Goal: Task Accomplishment & Management: Complete application form

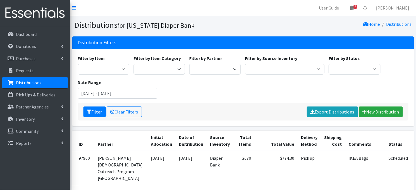
click at [21, 84] on p "Distributions" at bounding box center [28, 83] width 25 height 6
click at [374, 113] on link "New Distribution" at bounding box center [381, 111] width 44 height 11
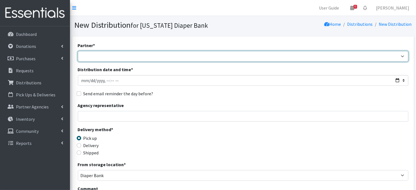
click at [399, 56] on select "Abide A Mother's Love BART - Benson Area Refugee Taskforce Big Brothers Big Sis…" at bounding box center [243, 56] width 330 height 11
select select "3266"
click at [78, 51] on select "Abide A Mother's Love BART - Benson Area Refugee Taskforce Big Brothers Big Sis…" at bounding box center [243, 56] width 330 height 11
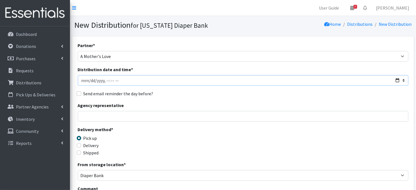
click at [89, 79] on input "Distribution date and time *" at bounding box center [243, 80] width 330 height 11
click at [105, 80] on input "Distribution date and time *" at bounding box center [243, 80] width 330 height 11
type input "2025-10-16T10:30"
click at [149, 129] on legend "Delivery method *" at bounding box center [119, 130] width 83 height 9
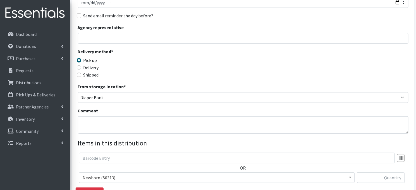
scroll to position [78, 0]
click at [93, 123] on textarea "Comment" at bounding box center [243, 124] width 330 height 17
paste textarea "IKEA Bags on pallet(s)"
type textarea "IKEA Bags on pallet(s)"
click at [199, 69] on div "Delivery method * Pick up Delivery Shipped Shipping cost" at bounding box center [243, 65] width 330 height 35
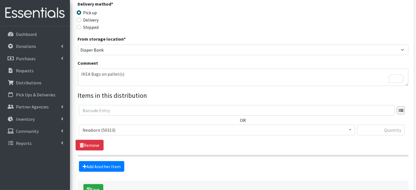
scroll to position [164, 0]
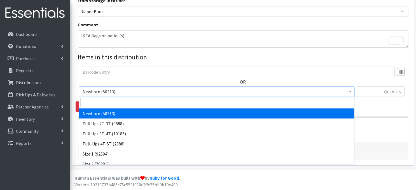
click at [347, 91] on span "Newborn (50313)" at bounding box center [217, 92] width 268 height 8
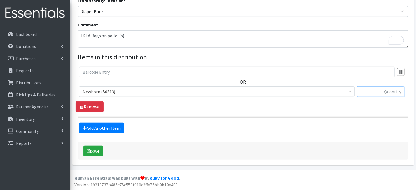
click at [367, 91] on input "text" at bounding box center [381, 91] width 48 height 11
type input "240"
click at [109, 129] on link "Add Another Item" at bounding box center [101, 127] width 45 height 11
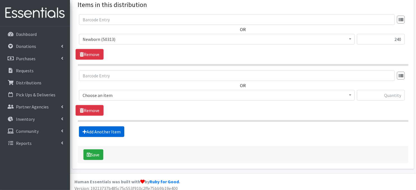
scroll to position [219, 0]
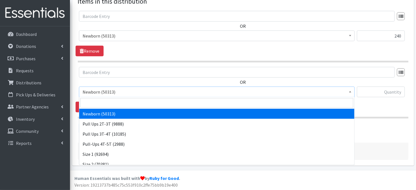
click at [351, 93] on span at bounding box center [350, 91] width 6 height 9
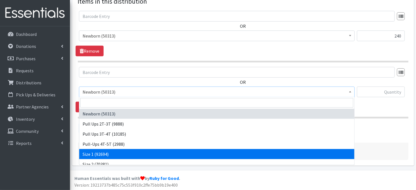
select select "3682"
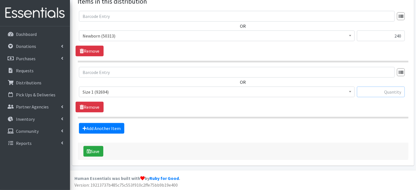
click at [370, 92] on input "text" at bounding box center [381, 91] width 48 height 11
type input "1200"
click at [101, 128] on link "Add Another Item" at bounding box center [101, 128] width 45 height 11
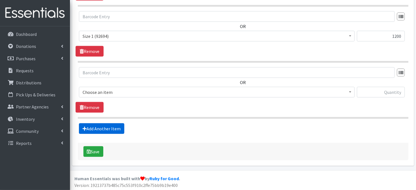
scroll to position [275, 0]
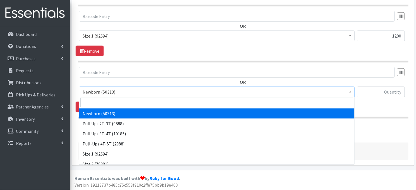
click at [351, 91] on b at bounding box center [350, 91] width 2 height 1
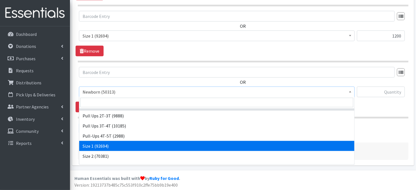
scroll to position [11, 0]
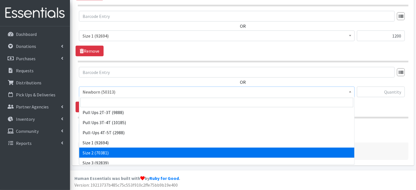
select select "3683"
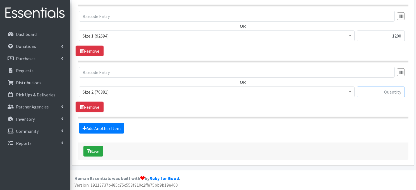
click at [369, 92] on input "text" at bounding box center [381, 91] width 48 height 11
type input "2000"
click at [97, 128] on link "Add Another Item" at bounding box center [101, 128] width 45 height 11
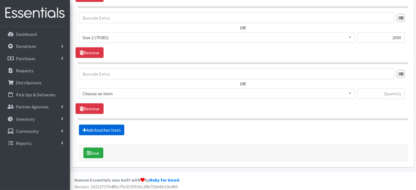
scroll to position [331, 0]
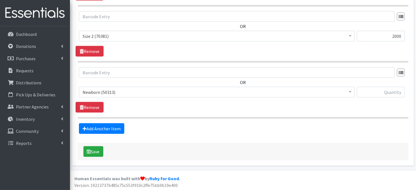
click at [348, 91] on span at bounding box center [350, 91] width 6 height 9
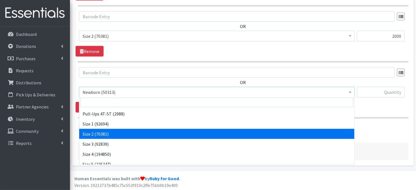
scroll to position [34, 0]
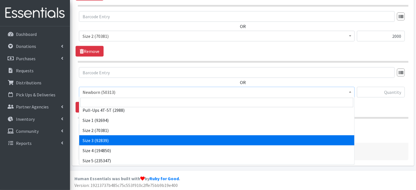
select select "3684"
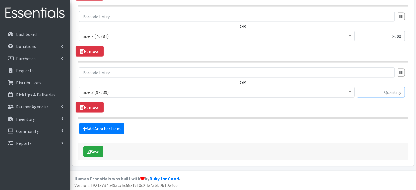
click at [373, 93] on input "text" at bounding box center [381, 92] width 48 height 11
type input "900"
click at [92, 128] on link "Add Another Item" at bounding box center [101, 128] width 45 height 11
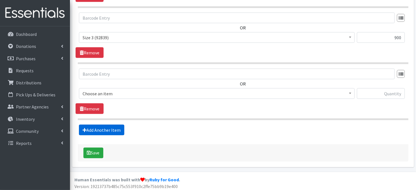
scroll to position [387, 0]
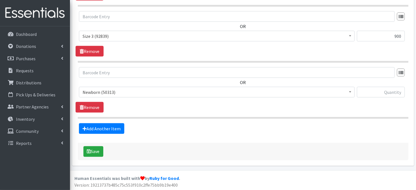
click at [350, 93] on span at bounding box center [350, 91] width 6 height 9
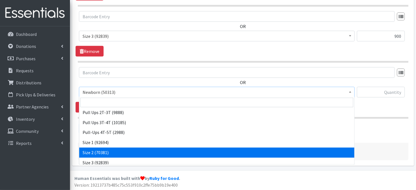
scroll to position [37, 0]
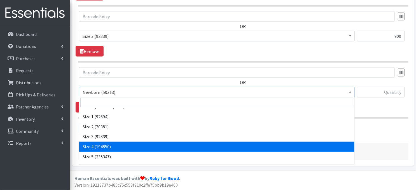
select select "3685"
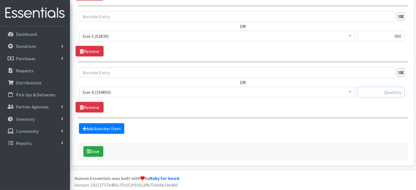
click at [379, 93] on input "text" at bounding box center [381, 92] width 48 height 11
type input "960"
click at [111, 127] on link "Add Another Item" at bounding box center [101, 128] width 45 height 11
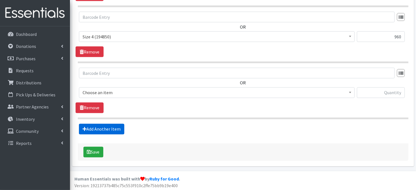
scroll to position [442, 0]
click at [352, 93] on span at bounding box center [350, 91] width 6 height 9
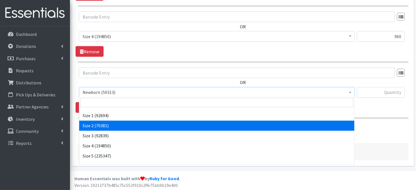
scroll to position [45, 0]
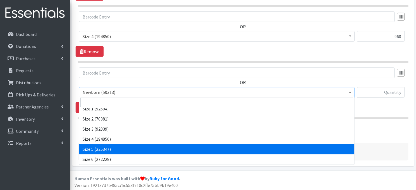
select select "3686"
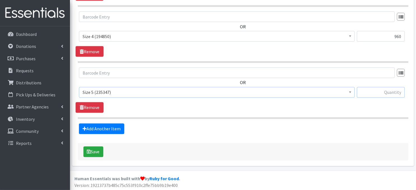
click at [375, 91] on input "text" at bounding box center [381, 92] width 48 height 11
type input "1800"
click at [97, 127] on link "Add Another Item" at bounding box center [101, 128] width 45 height 11
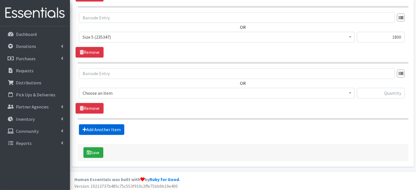
scroll to position [498, 0]
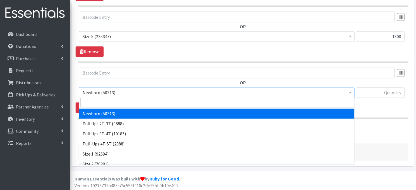
click at [349, 93] on span at bounding box center [350, 92] width 6 height 9
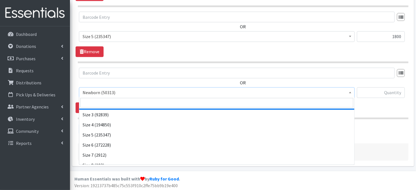
scroll to position [65, 0]
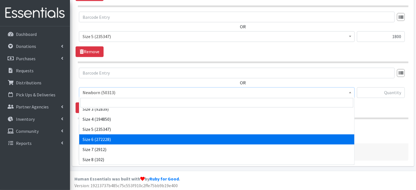
select select "3687"
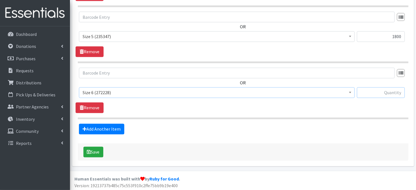
click at [390, 93] on input "text" at bounding box center [381, 92] width 48 height 11
type input "1800"
click at [112, 129] on link "Add Another Item" at bounding box center [101, 129] width 45 height 11
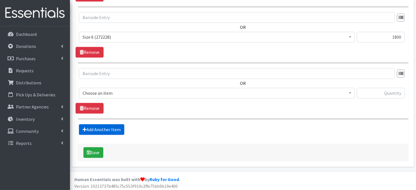
scroll to position [554, 0]
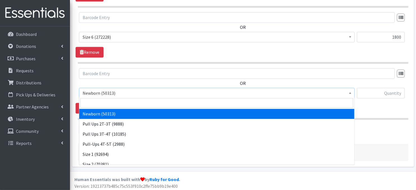
click at [349, 93] on span at bounding box center [350, 92] width 6 height 9
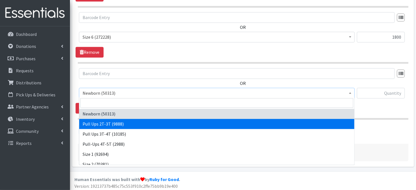
select select "3696"
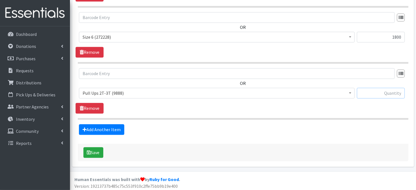
click at [375, 93] on input "text" at bounding box center [381, 93] width 48 height 11
type input "240"
click at [89, 129] on link "Add Another Item" at bounding box center [101, 129] width 45 height 11
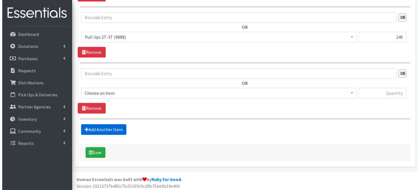
scroll to position [610, 0]
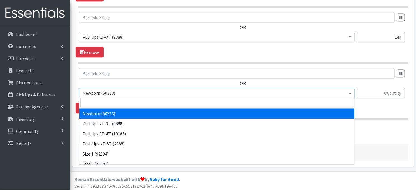
click at [352, 93] on span at bounding box center [350, 92] width 6 height 9
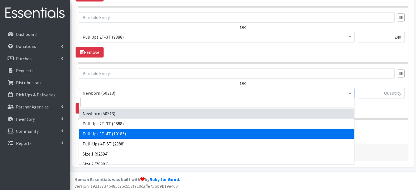
select select "3697"
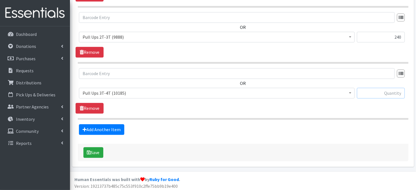
click at [367, 91] on input "text" at bounding box center [381, 93] width 48 height 11
type input "240"
click at [95, 153] on button "Save" at bounding box center [93, 152] width 20 height 11
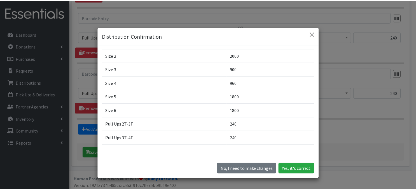
scroll to position [56, 0]
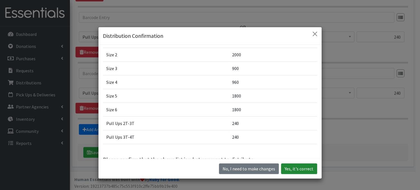
click at [289, 169] on button "Yes, it's correct" at bounding box center [299, 168] width 36 height 11
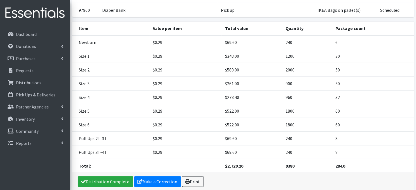
scroll to position [66, 0]
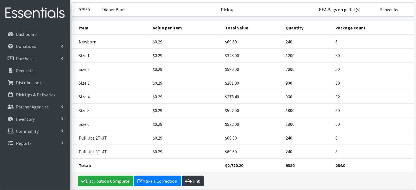
click at [194, 180] on link "Print" at bounding box center [193, 180] width 22 height 11
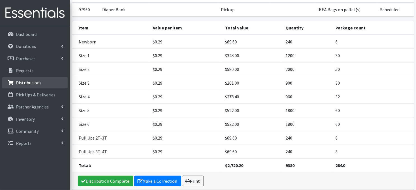
click at [27, 82] on p "Distributions" at bounding box center [28, 83] width 25 height 6
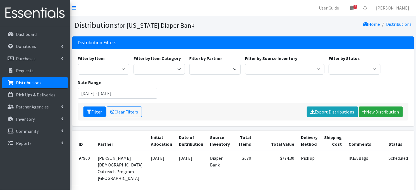
click at [34, 85] on p "Distributions" at bounding box center [28, 83] width 25 height 6
drag, startPoint x: 17, startPoint y: 48, endPoint x: 12, endPoint y: 24, distance: 24.1
click at [17, 47] on p "Donations" at bounding box center [26, 46] width 20 height 6
